Goal: Complete application form

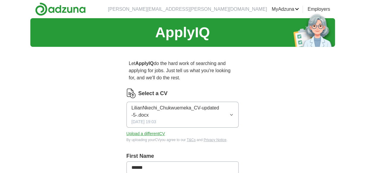
scroll to position [151, 0]
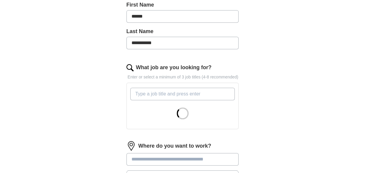
click at [174, 90] on input "What job are you looking for?" at bounding box center [182, 93] width 105 height 12
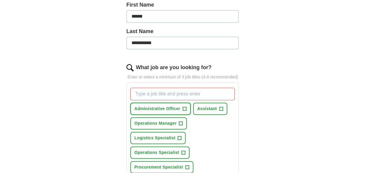
click at [170, 105] on span "Administrative Officer" at bounding box center [158, 108] width 46 height 6
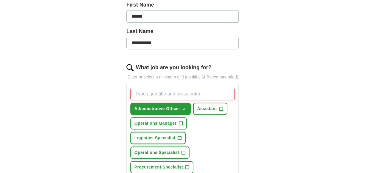
click at [167, 136] on span "Logistics Specialist" at bounding box center [155, 138] width 41 height 6
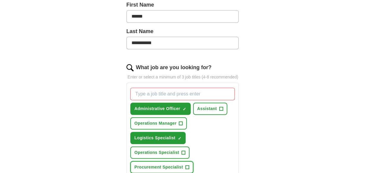
click at [167, 165] on span "Procurement Specialist" at bounding box center [159, 167] width 49 height 6
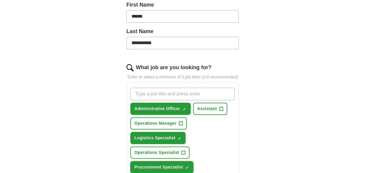
scroll to position [302, 0]
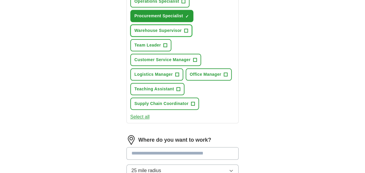
click at [157, 27] on span "Warehouse Supervisor" at bounding box center [158, 30] width 47 height 6
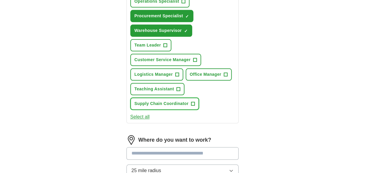
click at [176, 106] on button "Supply Chain Coordinator +" at bounding box center [164, 103] width 69 height 12
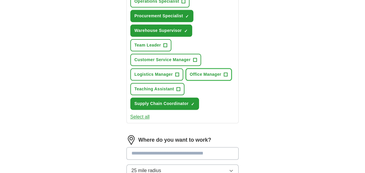
click at [204, 75] on span "Office Manager" at bounding box center [206, 74] width 32 height 6
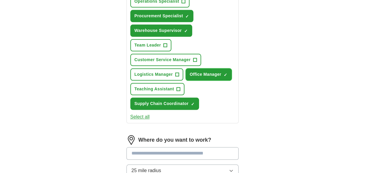
scroll to position [151, 0]
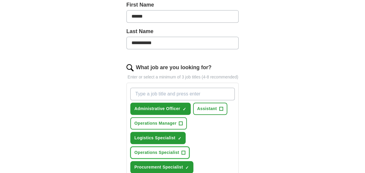
click at [179, 151] on span "Operations Specialist" at bounding box center [157, 152] width 45 height 6
click at [210, 109] on span "Assistant" at bounding box center [207, 108] width 20 height 6
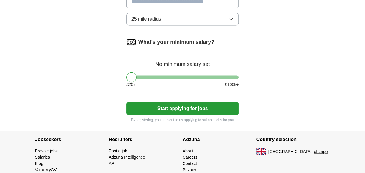
scroll to position [302, 0]
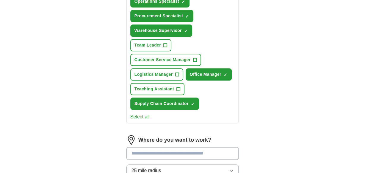
click at [213, 151] on input "text" at bounding box center [182, 153] width 112 height 12
type input "*"
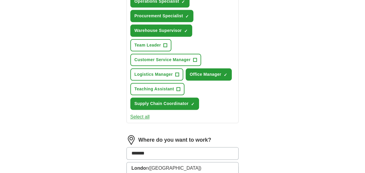
type input "*******"
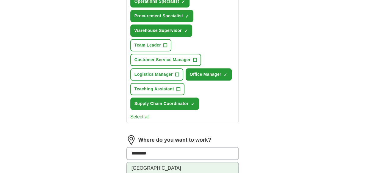
click at [204, 166] on li "[GEOGRAPHIC_DATA] ([GEOGRAPHIC_DATA])" at bounding box center [183, 174] width 112 height 24
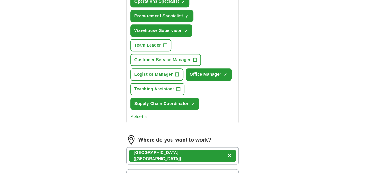
scroll to position [314, 0]
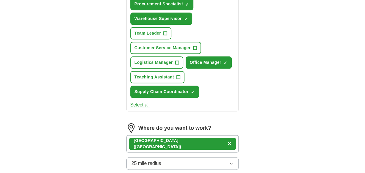
click at [213, 147] on div "[GEOGRAPHIC_DATA] ([GEOGRAPHIC_DATA]) ×" at bounding box center [182, 143] width 112 height 17
click at [207, 143] on div "[GEOGRAPHIC_DATA] ([GEOGRAPHIC_DATA]) ×" at bounding box center [182, 143] width 112 height 17
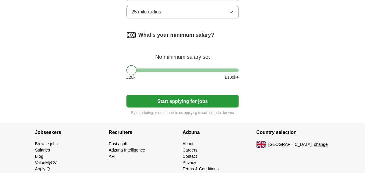
click at [229, 13] on button "25 mile radius" at bounding box center [182, 12] width 112 height 12
click at [182, 99] on button "Start applying for jobs" at bounding box center [182, 101] width 112 height 12
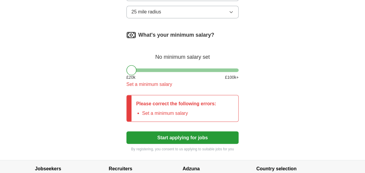
scroll to position [468, 0]
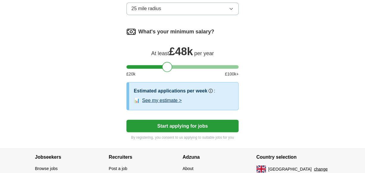
click at [167, 66] on div at bounding box center [182, 67] width 112 height 4
click at [167, 66] on div at bounding box center [167, 67] width 10 height 10
click at [154, 65] on div at bounding box center [182, 67] width 112 height 4
click at [147, 63] on div "What's your minimum salary? At least £ 38k per year £ 20 k £ 100 k+" at bounding box center [182, 54] width 112 height 55
click at [140, 66] on div at bounding box center [182, 67] width 112 height 4
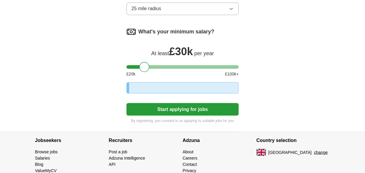
click at [145, 65] on div at bounding box center [182, 67] width 112 height 4
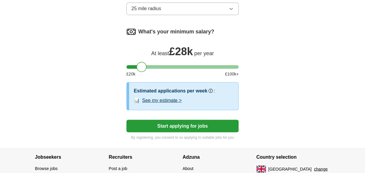
drag, startPoint x: 145, startPoint y: 65, endPoint x: 142, endPoint y: 67, distance: 3.2
click at [142, 67] on div at bounding box center [142, 67] width 10 height 10
drag, startPoint x: 141, startPoint y: 65, endPoint x: 141, endPoint y: 68, distance: 3.3
click at [141, 68] on div at bounding box center [142, 67] width 10 height 10
click at [170, 99] on button "See my estimate >" at bounding box center [162, 99] width 40 height 7
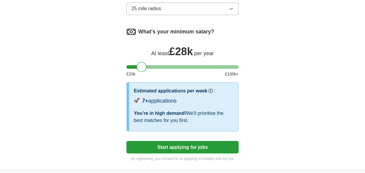
click at [183, 145] on button "Start applying for jobs" at bounding box center [182, 146] width 112 height 12
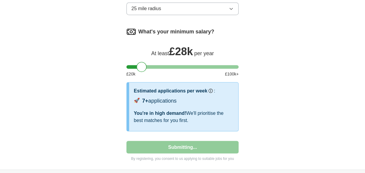
select select "**"
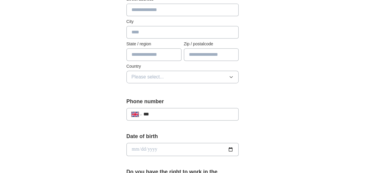
scroll to position [0, 0]
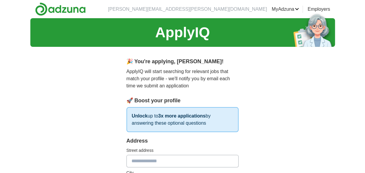
click at [200, 159] on input "text" at bounding box center [182, 160] width 112 height 12
type input "**********"
type input "******"
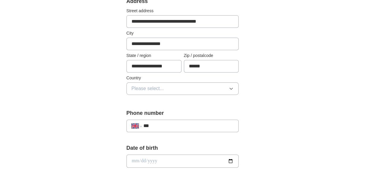
scroll to position [143, 0]
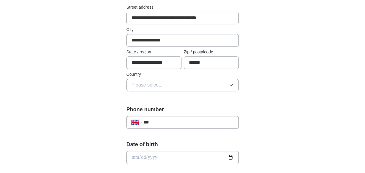
click at [213, 90] on div "**********" at bounding box center [182, 46] width 112 height 104
click at [221, 85] on button "Please select..." at bounding box center [182, 85] width 112 height 12
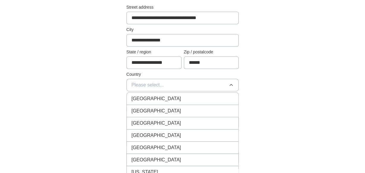
click at [215, 97] on div "[GEOGRAPHIC_DATA]" at bounding box center [183, 98] width 102 height 7
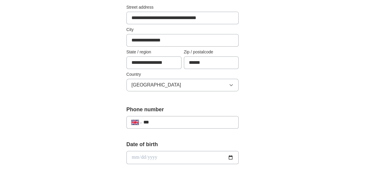
click at [190, 124] on input "***" at bounding box center [188, 121] width 90 height 7
type input "**********"
click at [232, 158] on input "date" at bounding box center [182, 157] width 112 height 13
click at [146, 158] on input "date" at bounding box center [182, 157] width 112 height 13
click at [134, 154] on input "date" at bounding box center [182, 157] width 112 height 13
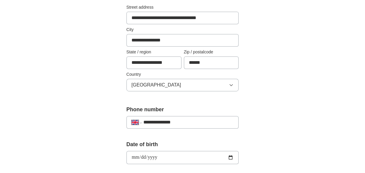
type input "**********"
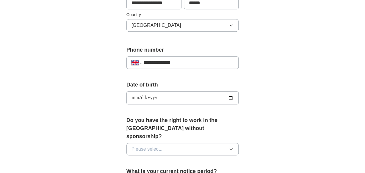
scroll to position [230, 0]
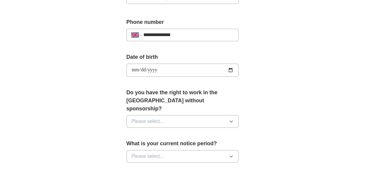
click at [226, 115] on button "Please select..." at bounding box center [182, 121] width 112 height 12
click at [208, 131] on div "Yes" at bounding box center [183, 134] width 102 height 7
click at [228, 150] on button "Please select..." at bounding box center [182, 156] width 112 height 12
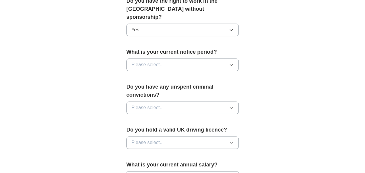
scroll to position [310, 0]
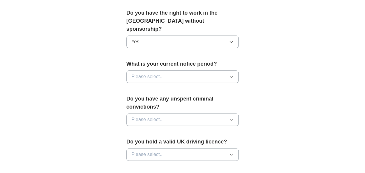
click at [228, 70] on button "Please select..." at bounding box center [182, 76] width 112 height 12
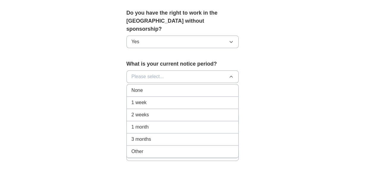
click at [182, 123] on div "1 month" at bounding box center [183, 126] width 102 height 7
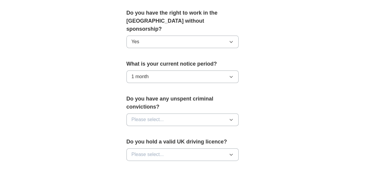
click at [201, 113] on button "Please select..." at bounding box center [182, 119] width 112 height 12
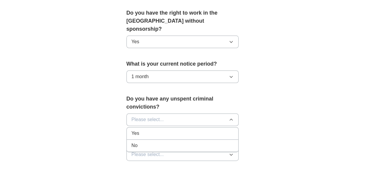
click at [191, 142] on div "No" at bounding box center [183, 145] width 102 height 7
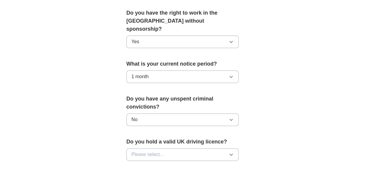
click at [212, 148] on button "Please select..." at bounding box center [182, 154] width 112 height 12
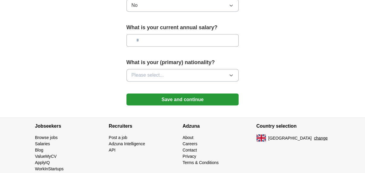
click at [219, 34] on input "text" at bounding box center [182, 40] width 112 height 12
type input "*******"
click at [187, 69] on button "Please select..." at bounding box center [182, 75] width 112 height 12
click at [195, 58] on div "What is your (primary) nationality? Please select..." at bounding box center [182, 72] width 112 height 28
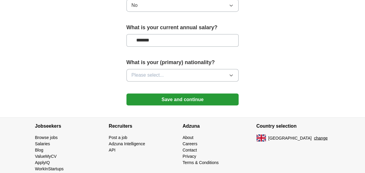
click at [180, 69] on button "Please select..." at bounding box center [182, 75] width 112 height 12
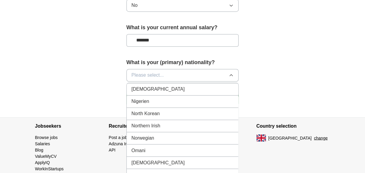
scroll to position [1521, 0]
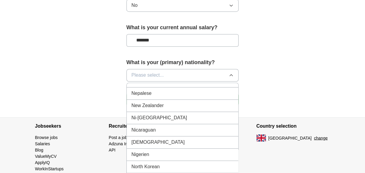
click at [188, 138] on div "[DEMOGRAPHIC_DATA]" at bounding box center [183, 141] width 102 height 7
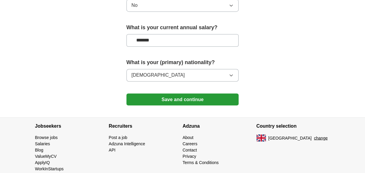
click at [183, 93] on button "Save and continue" at bounding box center [182, 99] width 112 height 12
